Goal: Task Accomplishment & Management: Use online tool/utility

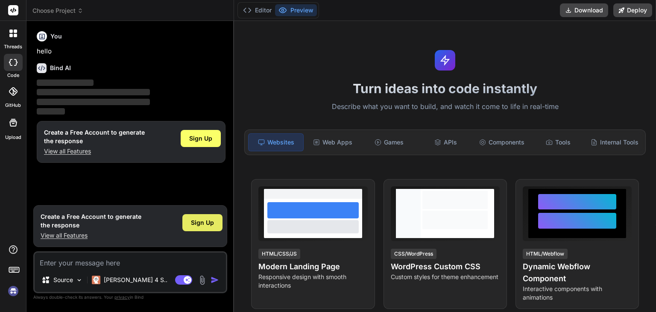
click at [200, 222] on span "Sign Up" at bounding box center [202, 222] width 23 height 9
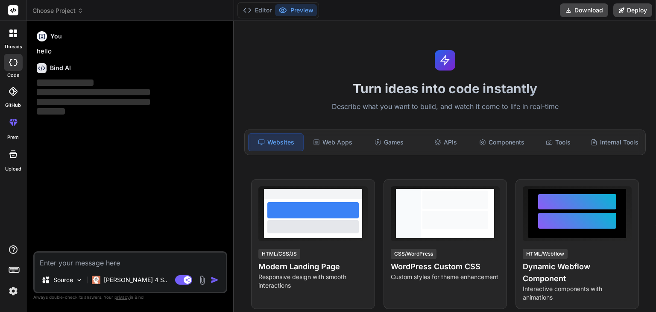
click at [177, 262] on textarea at bounding box center [130, 259] width 191 height 15
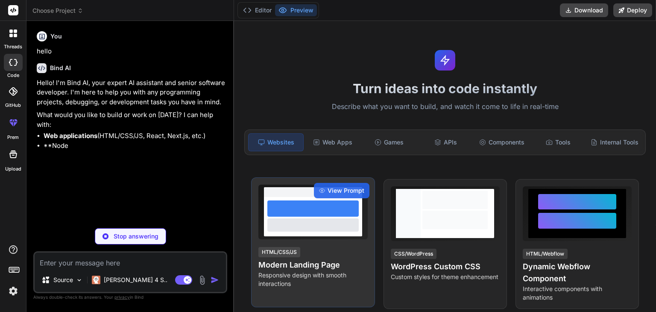
type textarea "x"
paste textarea "Strict mode: No mocks, no placeholders, no simulations, no static/demo logic, n…"
type textarea "Strict mode: No mocks, no placeholders, no simulations, no static/demo logic, n…"
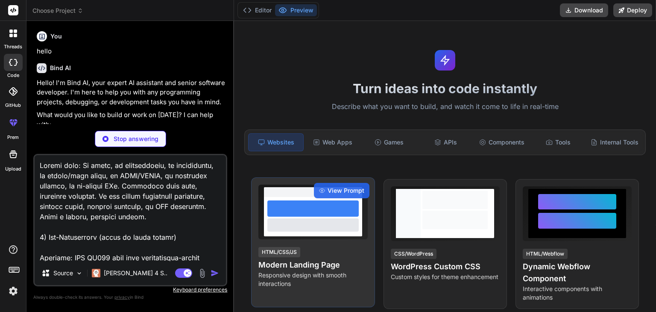
scroll to position [5319, 0]
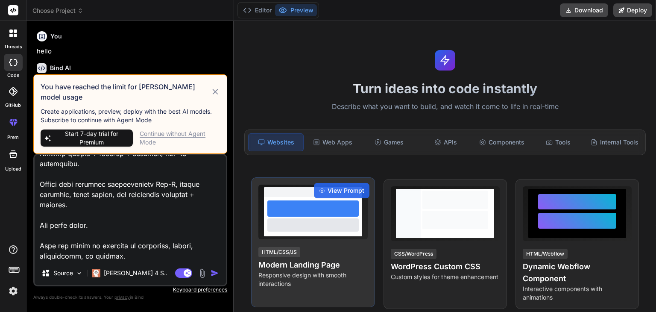
type textarea "x"
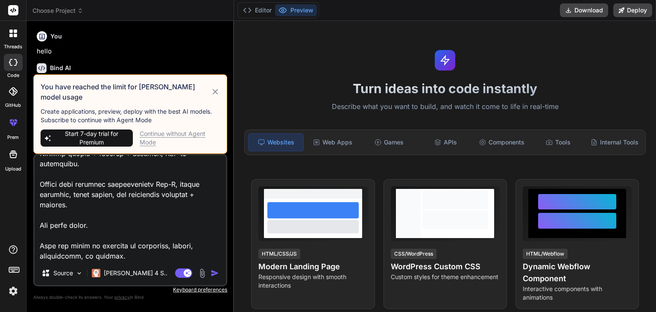
type textarea "Strict mode: No mocks, no placeholders, no simulations, no static/demo logic, n…"
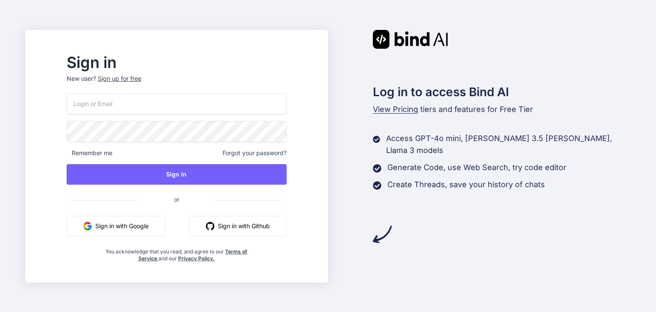
click at [165, 229] on button "Sign in with Google" at bounding box center [116, 226] width 99 height 20
